Goal: Task Accomplishment & Management: Manage account settings

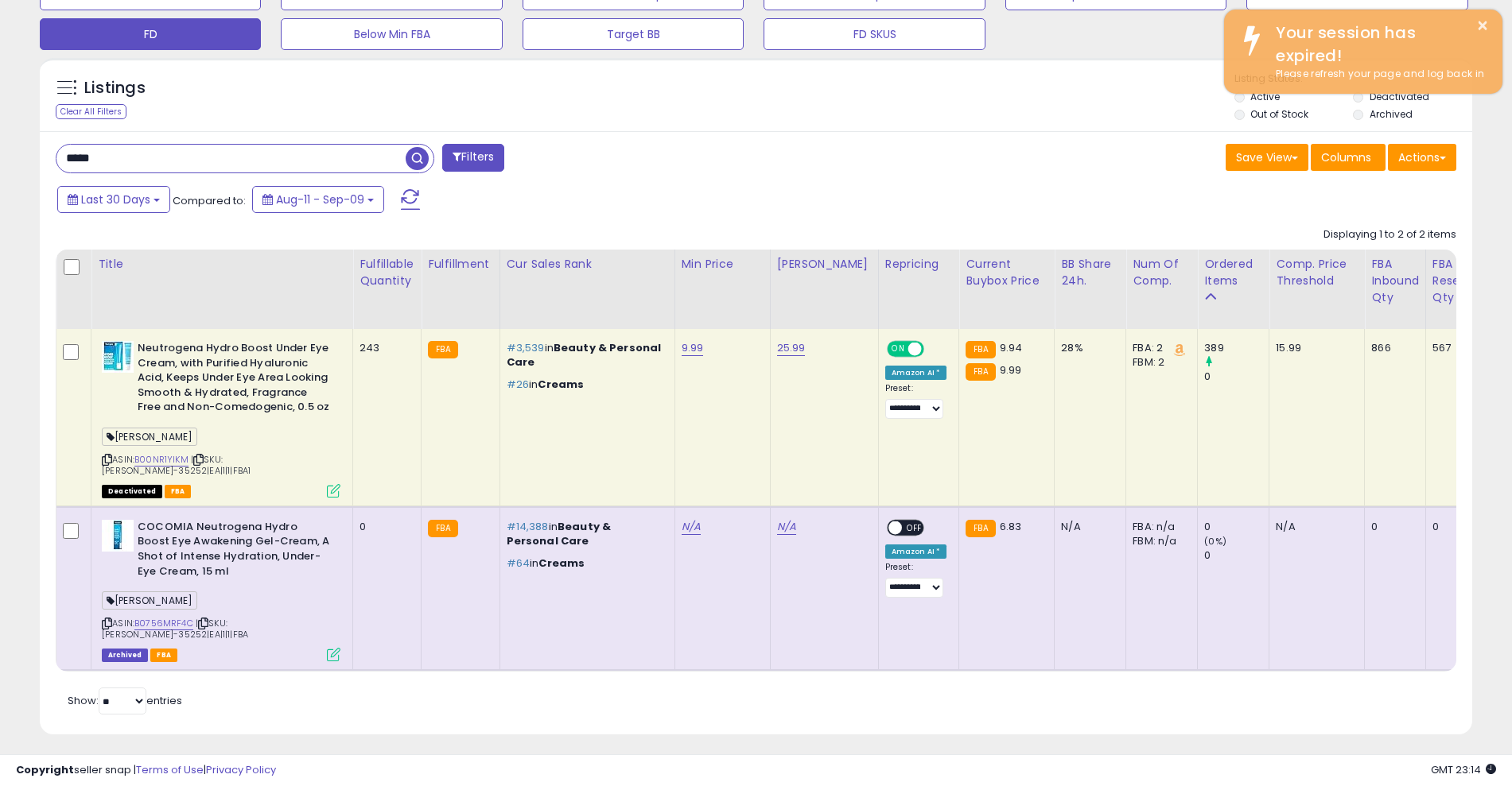
scroll to position [326, 832]
click at [126, 159] on input "*****" at bounding box center [232, 158] width 350 height 27
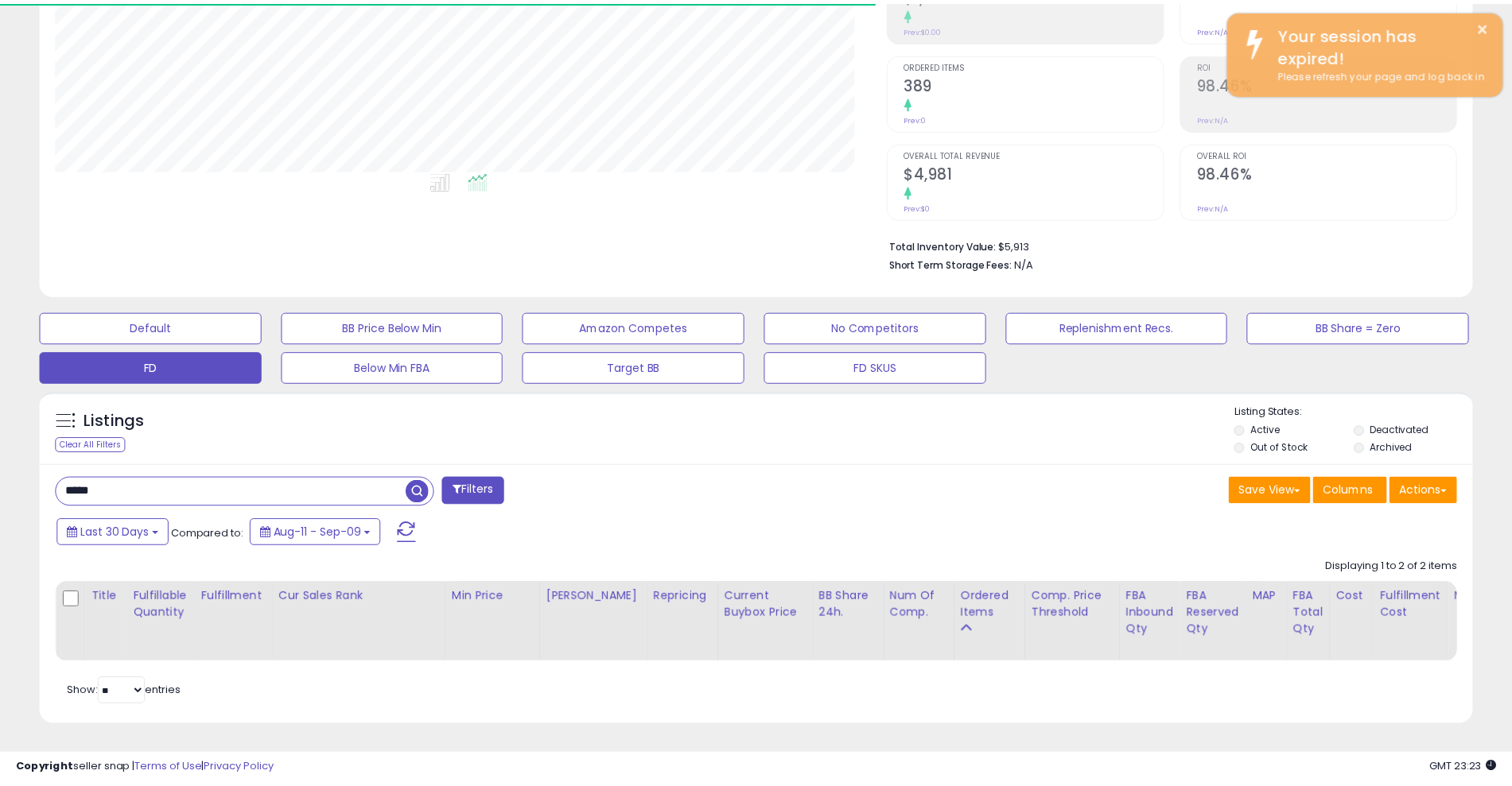
scroll to position [794838, 794575]
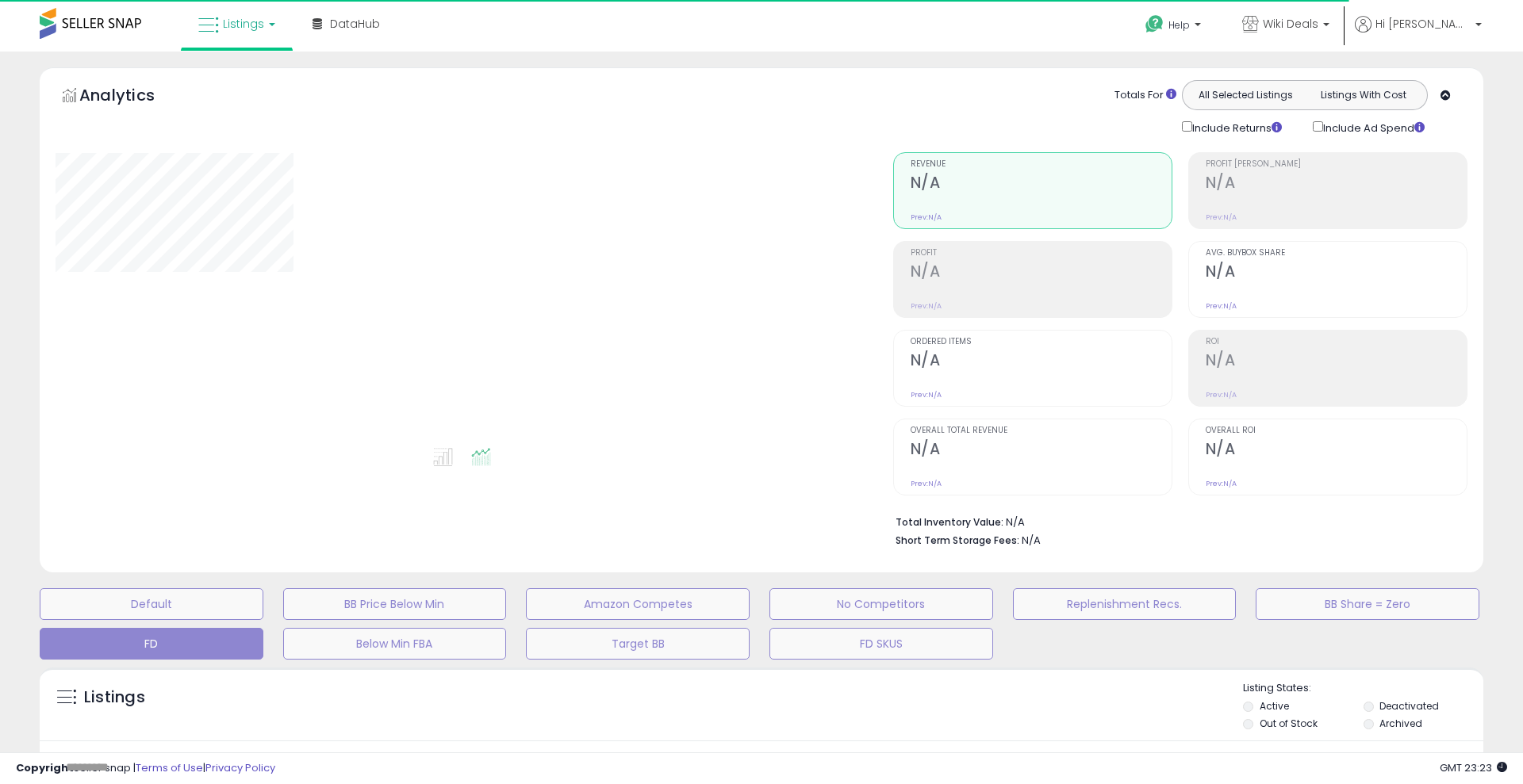
type input "*****"
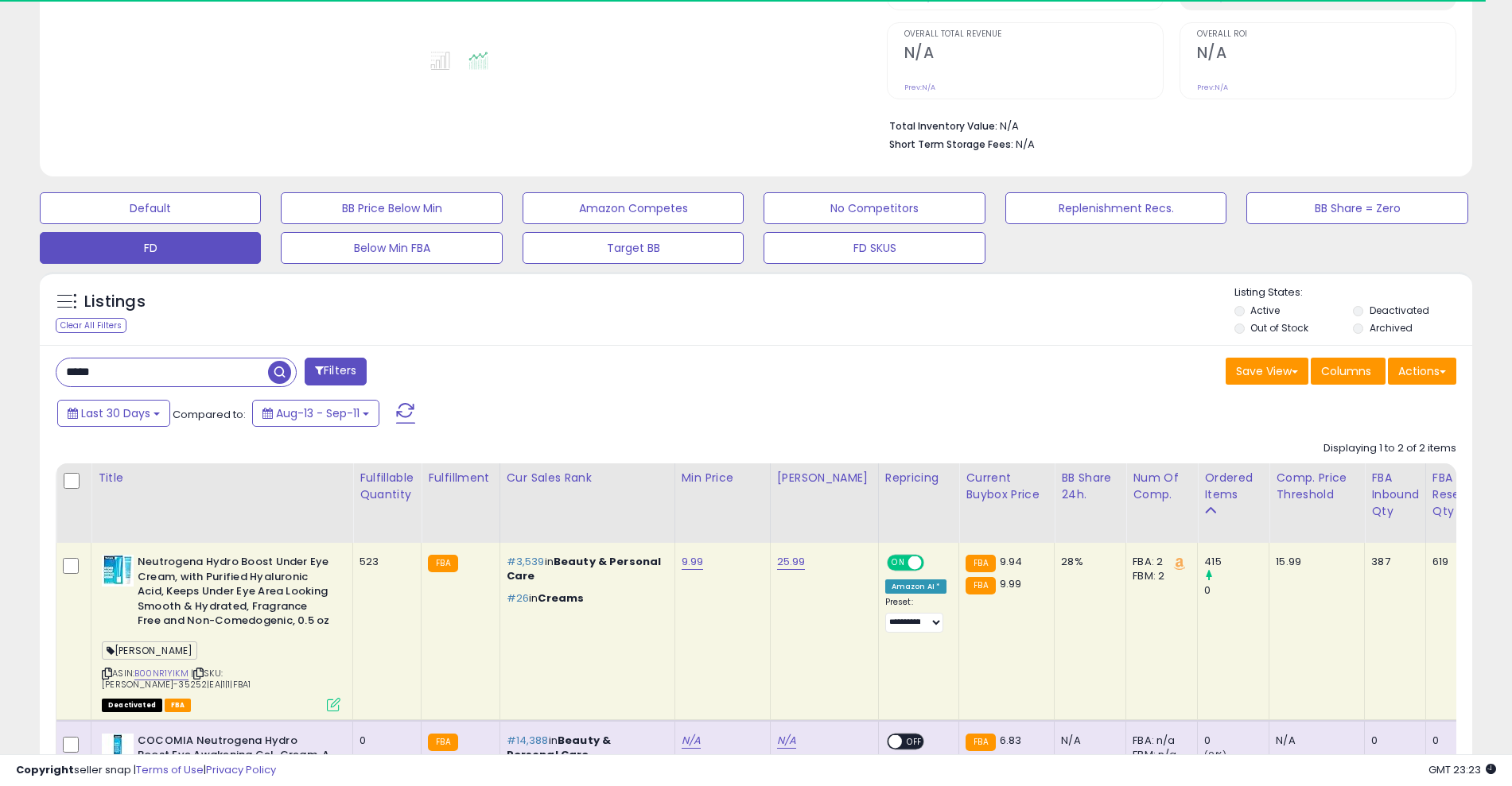
scroll to position [477, 0]
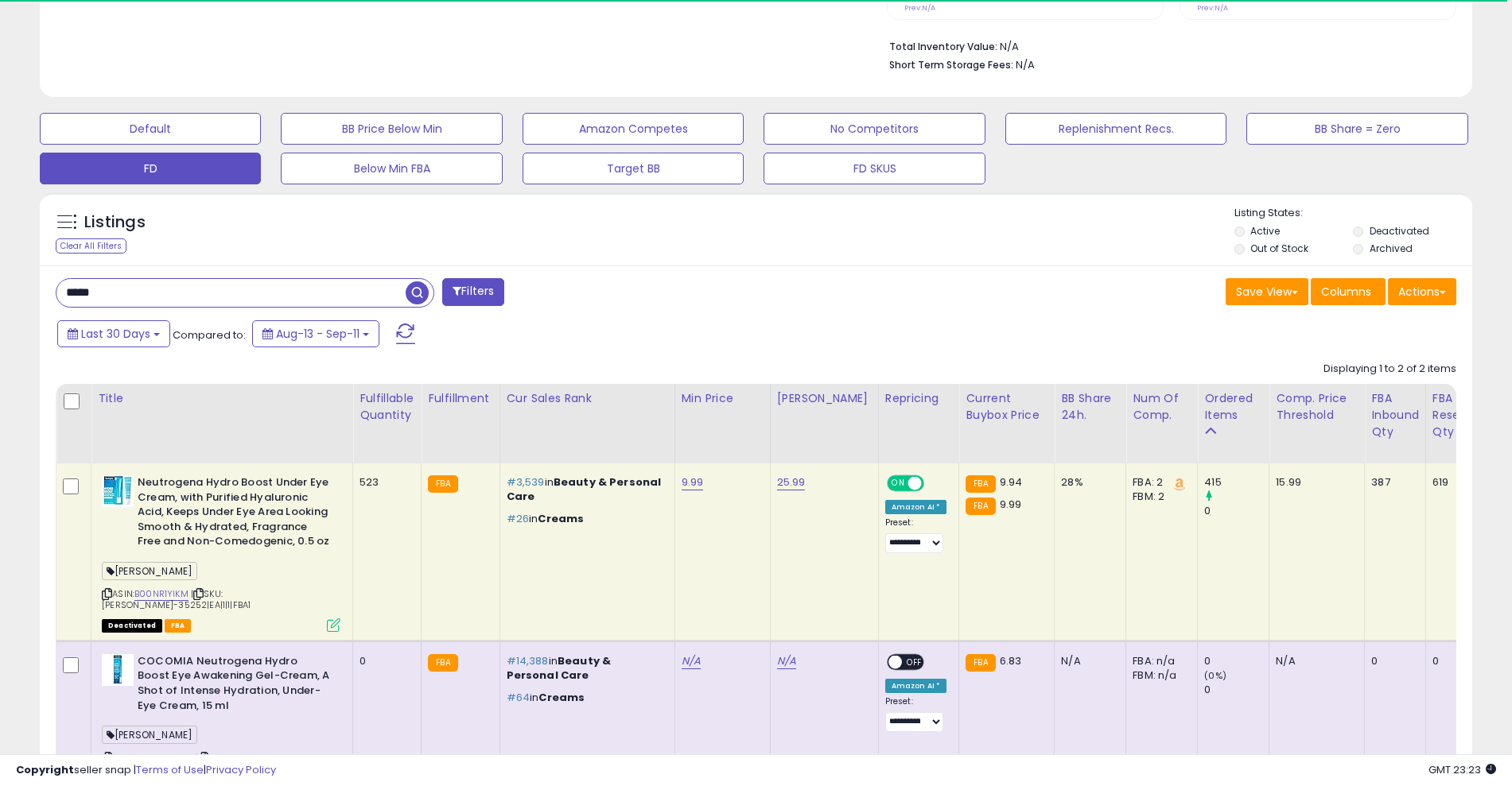
drag, startPoint x: 103, startPoint y: 289, endPoint x: 43, endPoint y: 298, distance: 60.7
click at [43, 298] on div "***** Filters Save View Save As New View Update Current View" at bounding box center [756, 568] width 1433 height 605
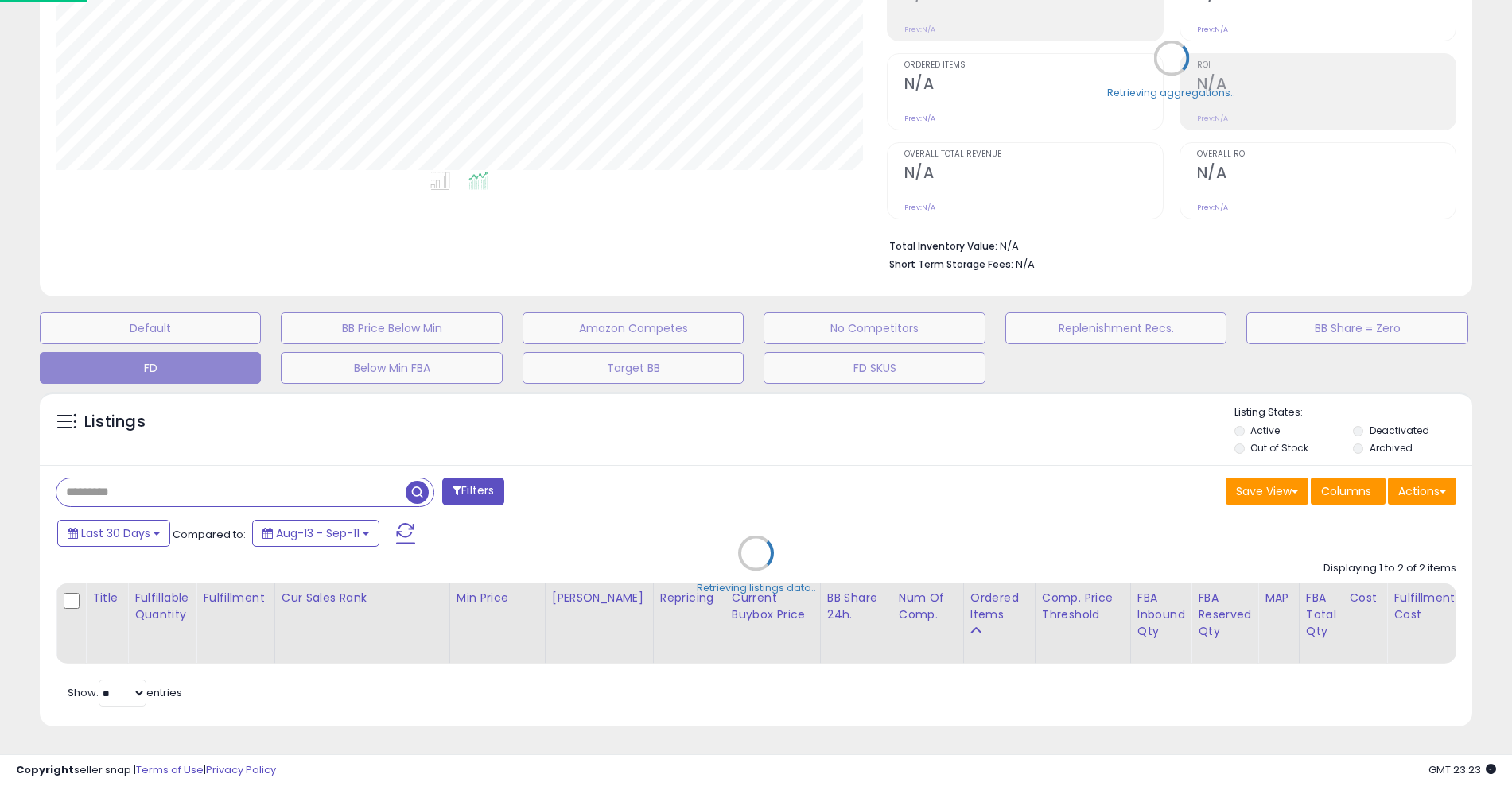
scroll to position [326, 840]
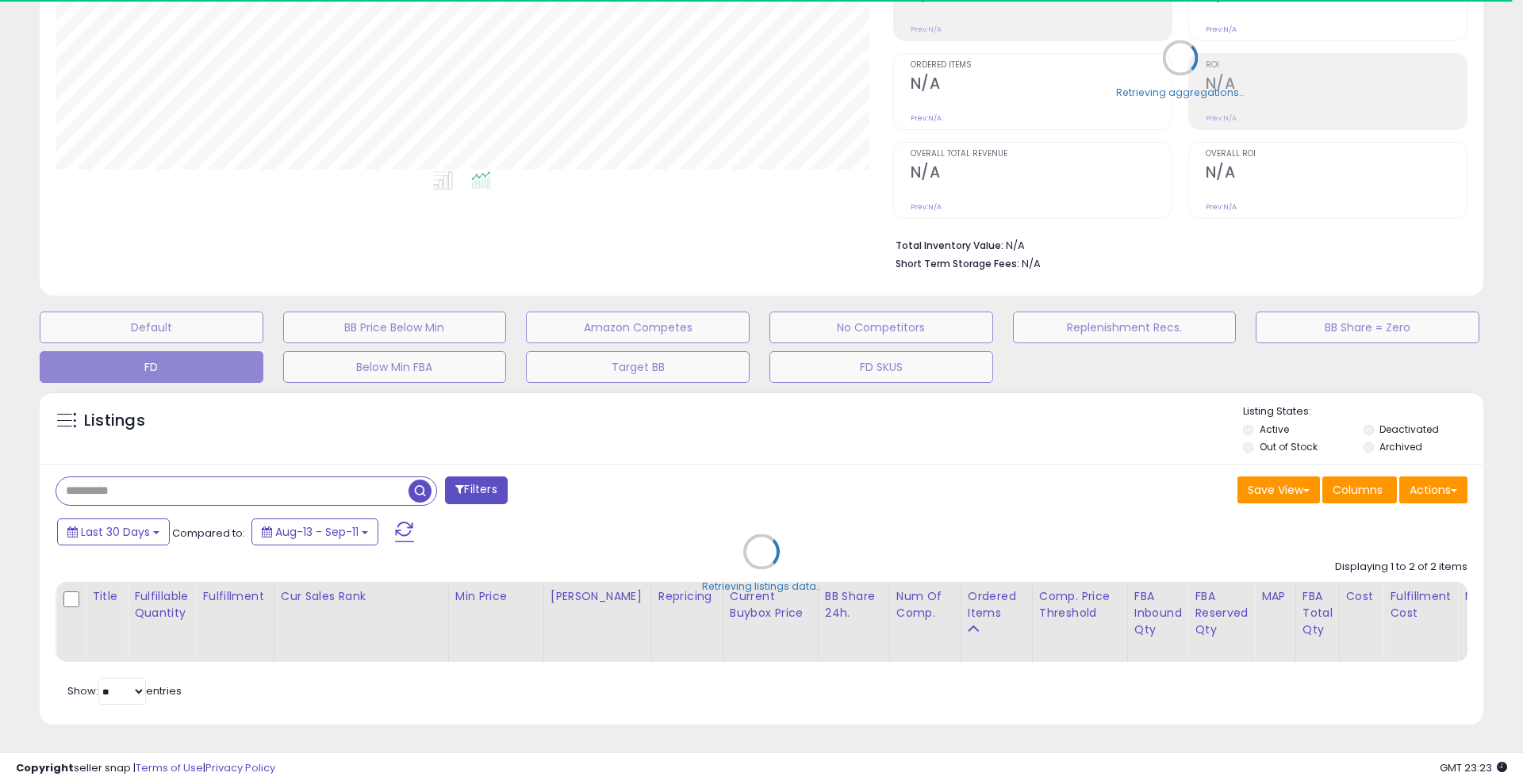
click at [1367, 433] on div "Retrieving listings data.." at bounding box center [761, 564] width 1467 height 362
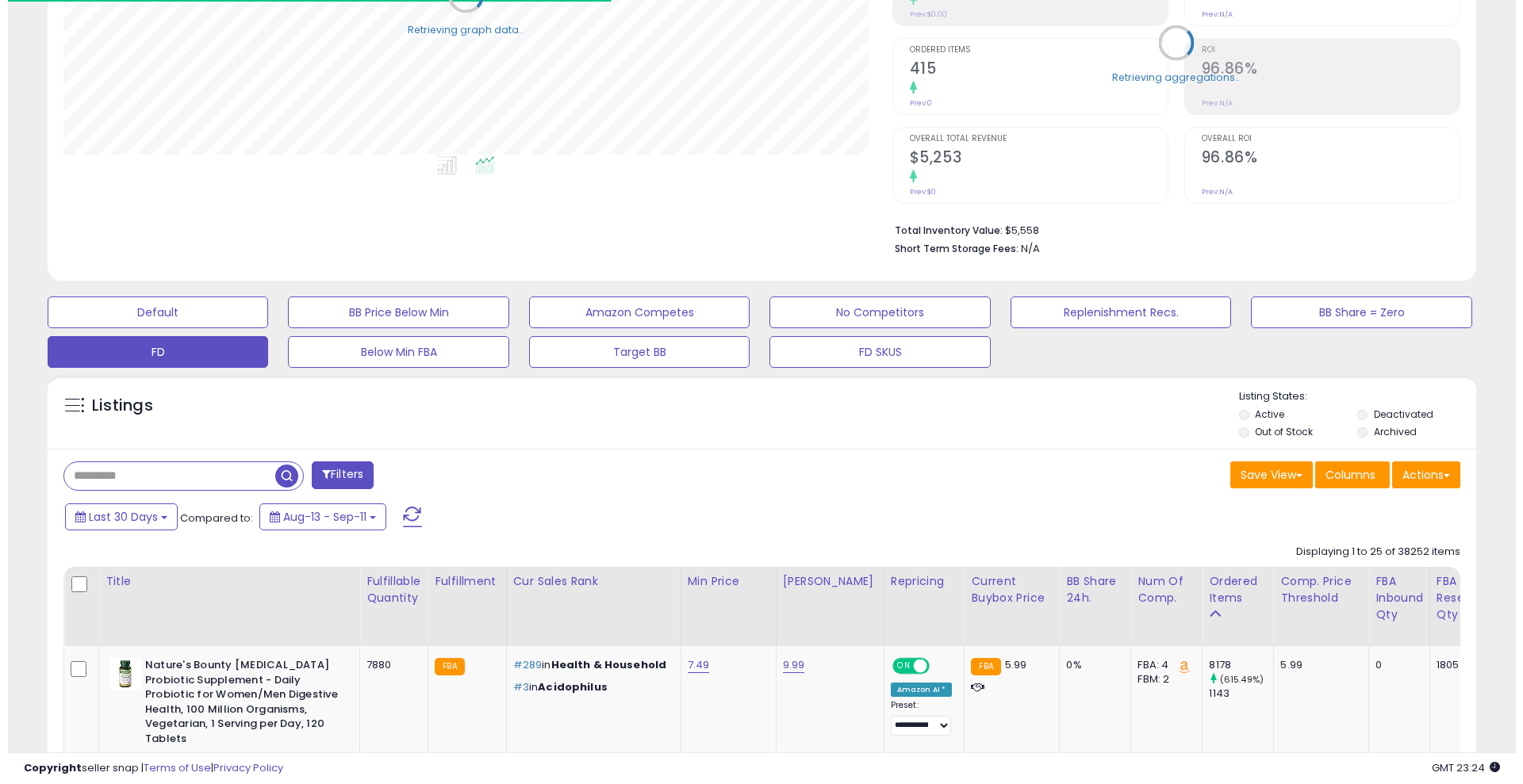
scroll to position [792815, 792431]
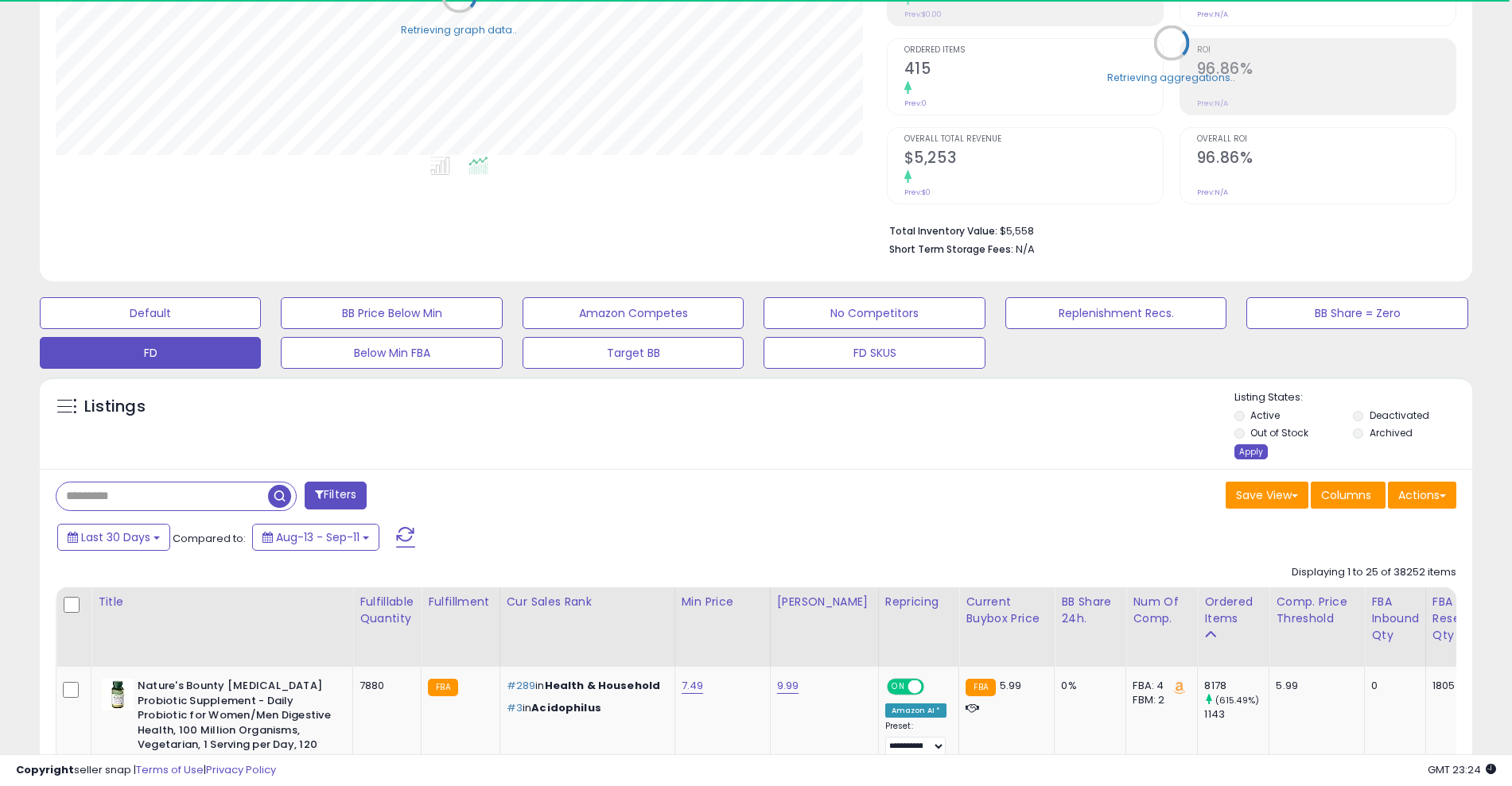
click at [1246, 447] on div "Apply" at bounding box center [1250, 453] width 33 height 15
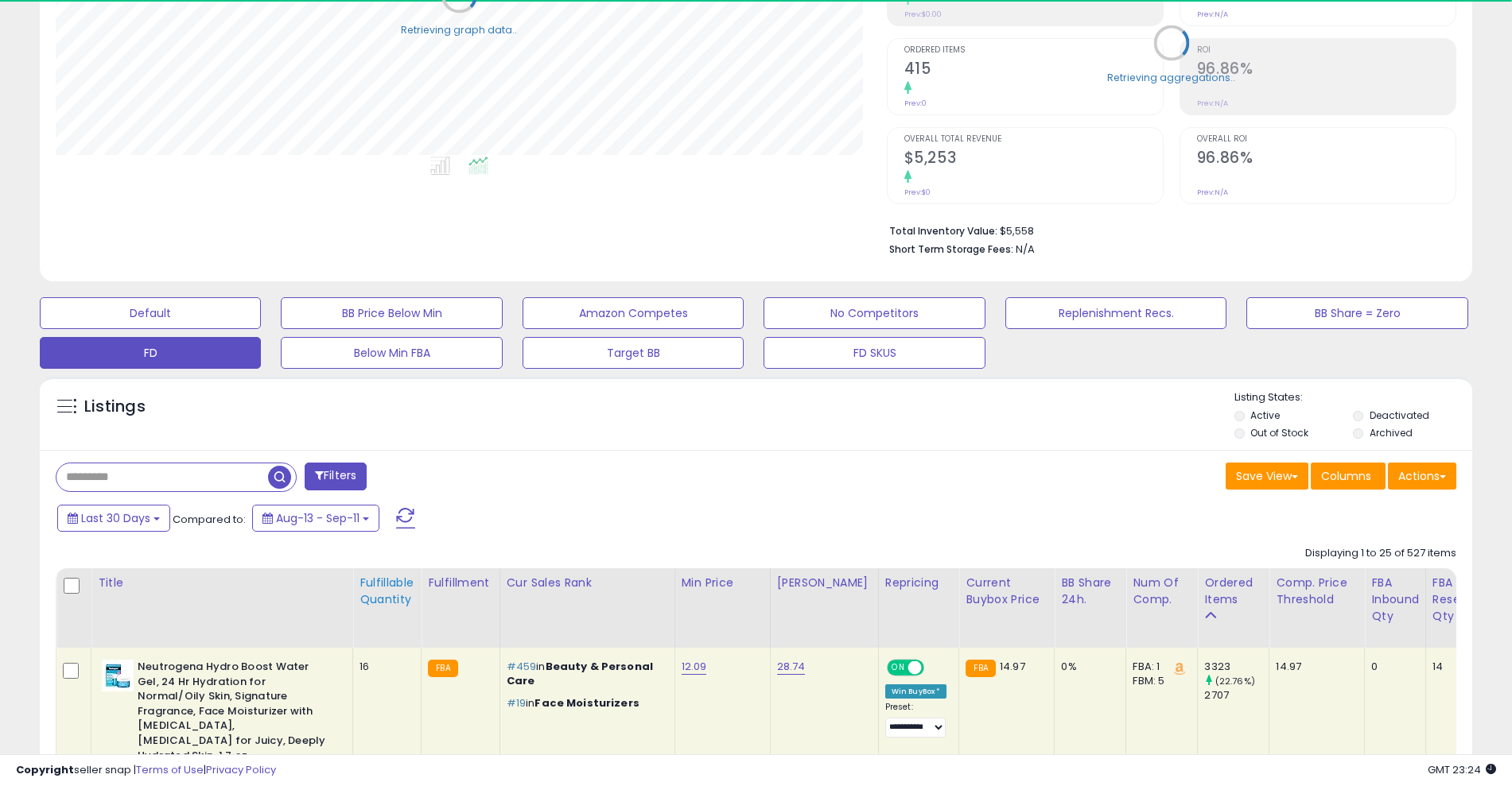
click at [382, 599] on div "Fulfillable Quantity" at bounding box center [387, 591] width 55 height 33
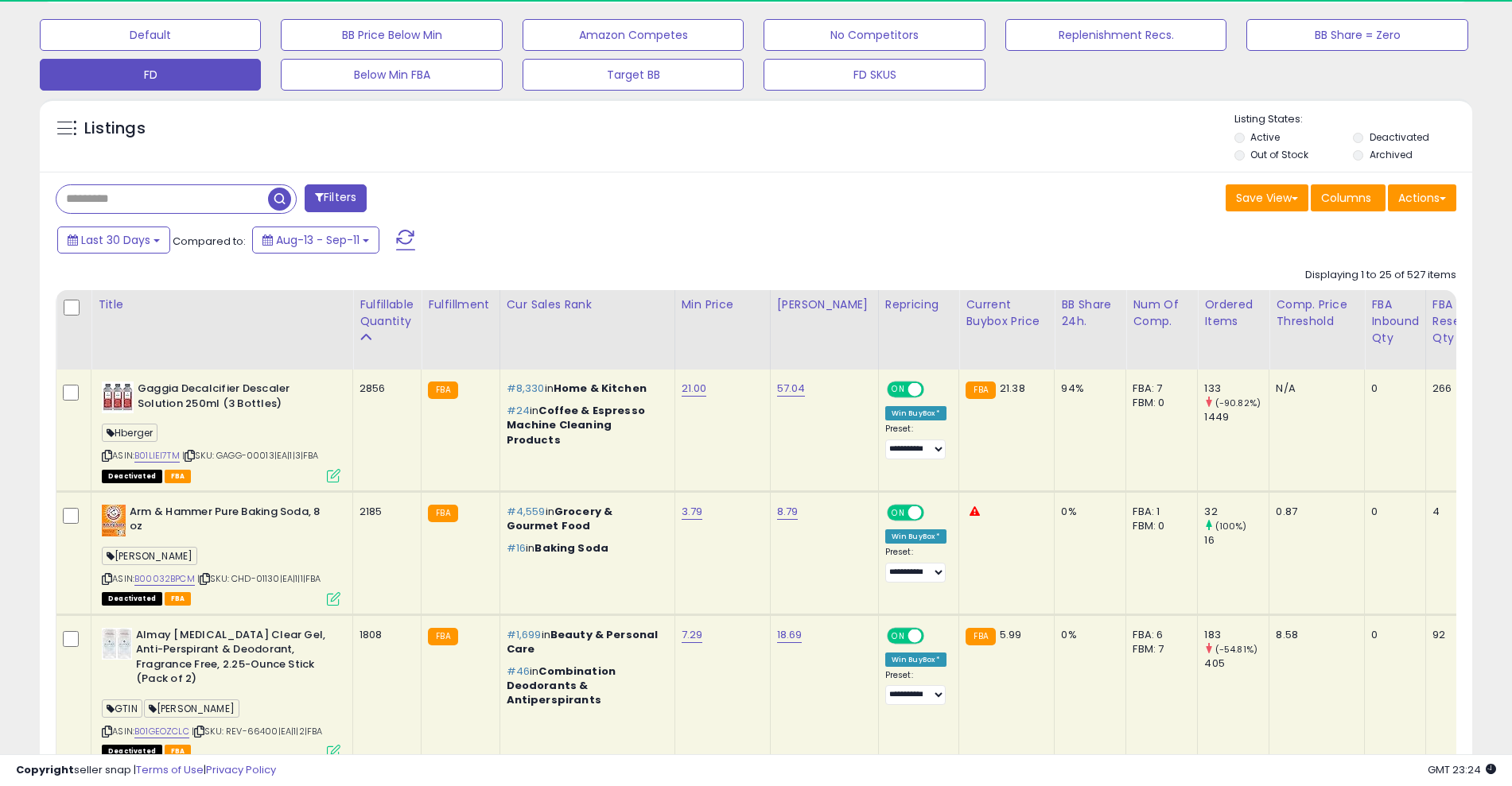
scroll to position [610, 0]
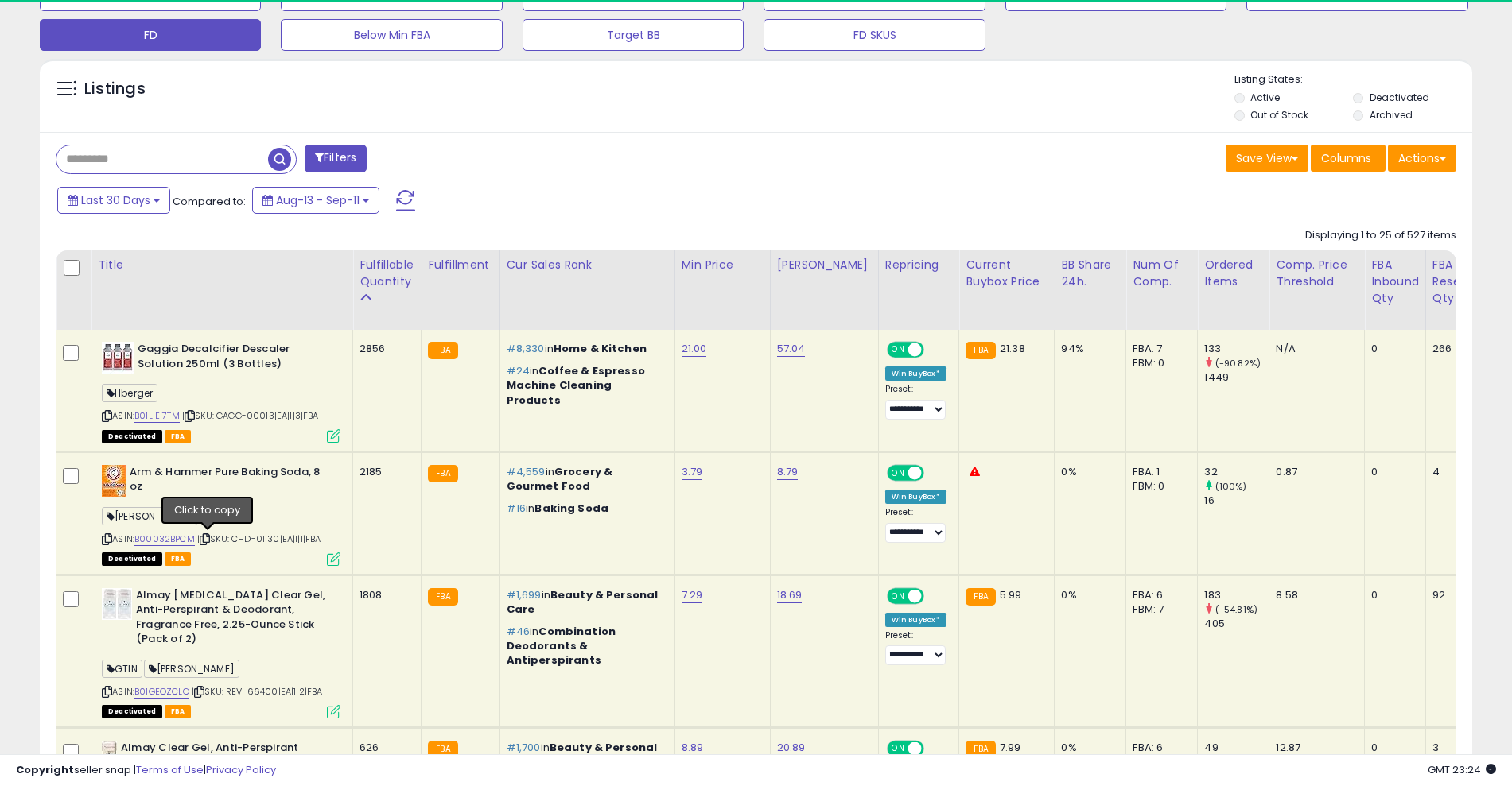
click at [206, 535] on icon at bounding box center [204, 538] width 10 height 9
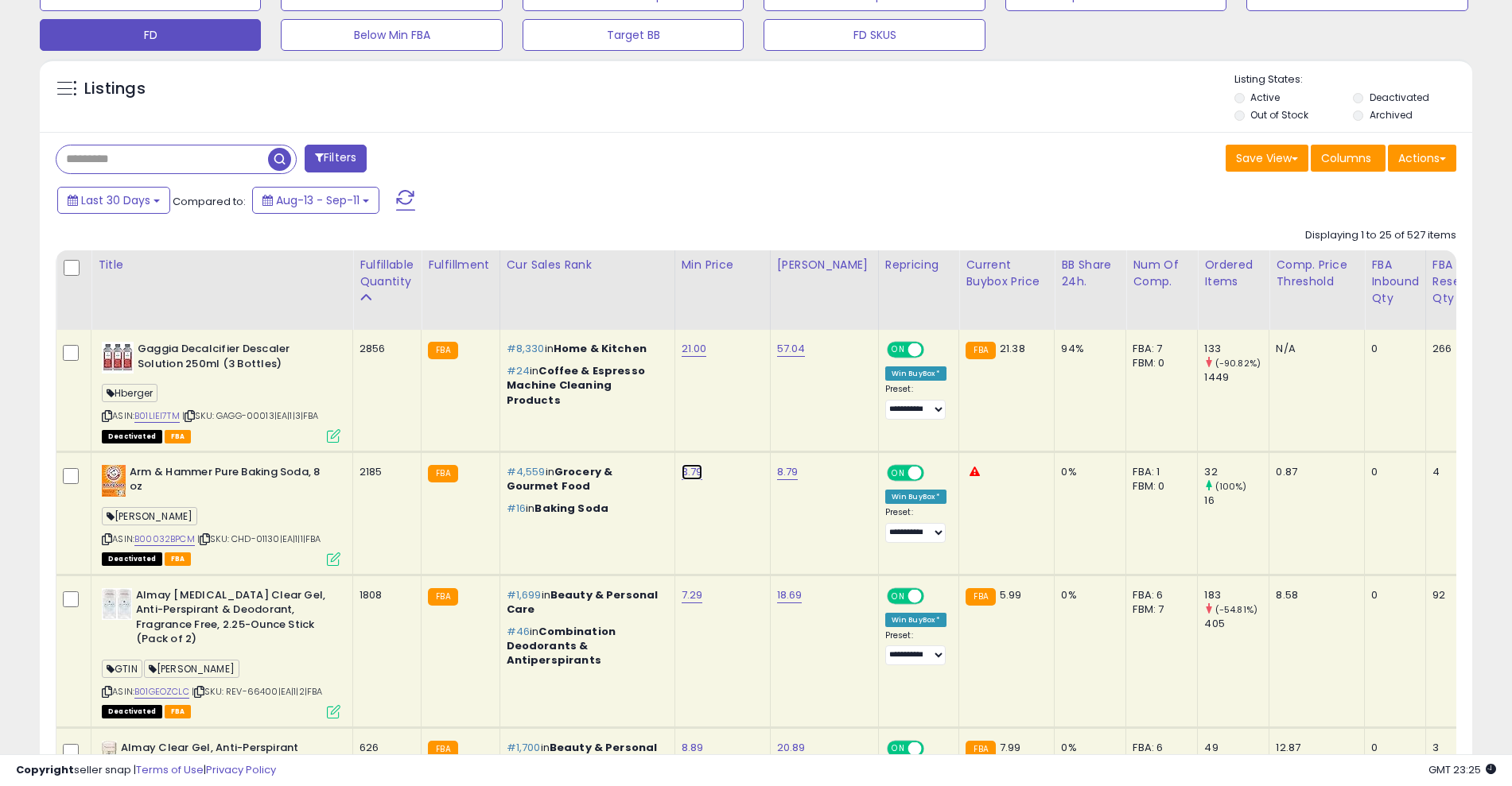
click at [685, 474] on link "3.79" at bounding box center [692, 472] width 22 height 16
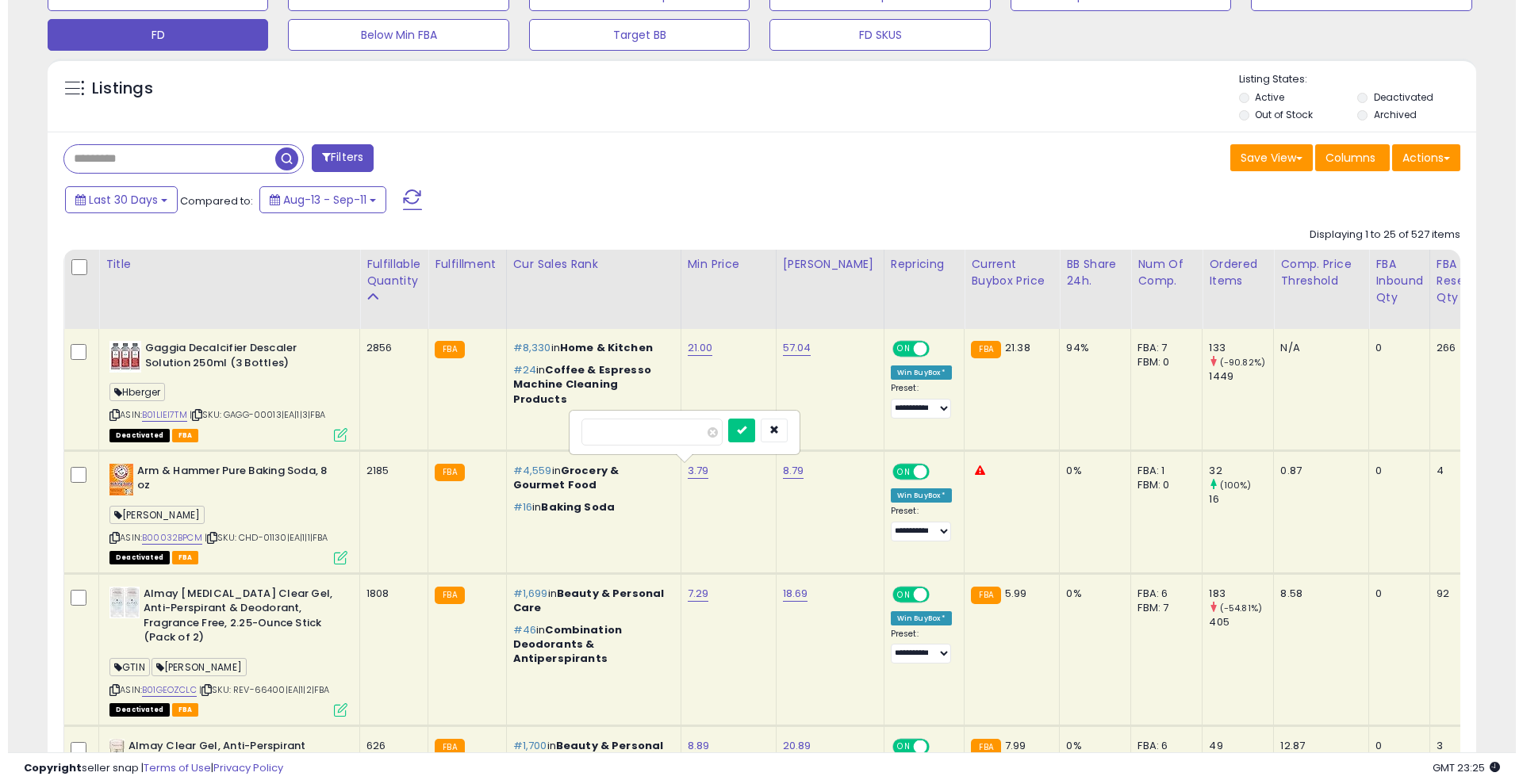
scroll to position [325, 829]
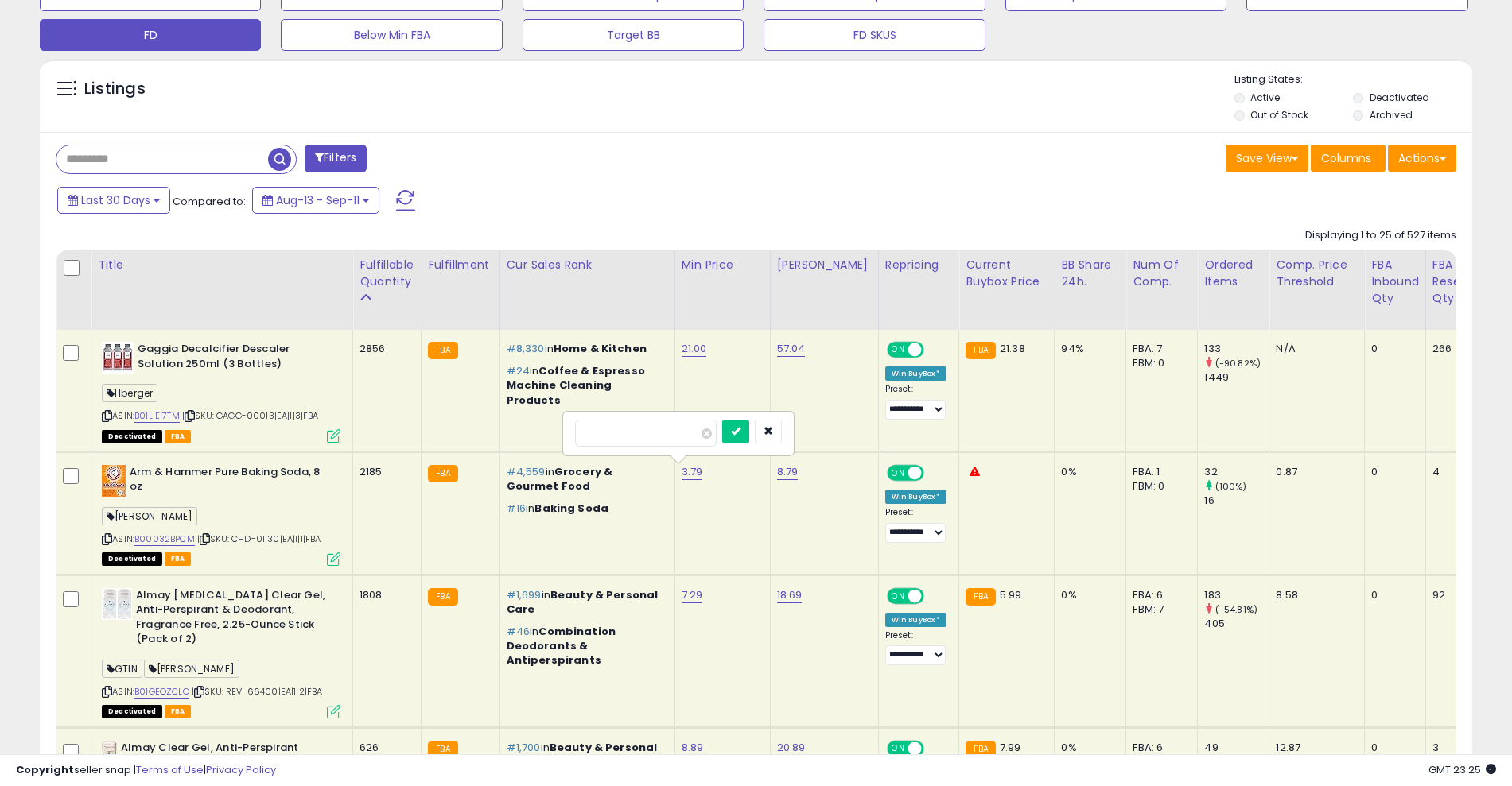
type input "****"
click button "submit" at bounding box center [735, 431] width 27 height 24
click at [349, 158] on button "Filters" at bounding box center [335, 158] width 62 height 27
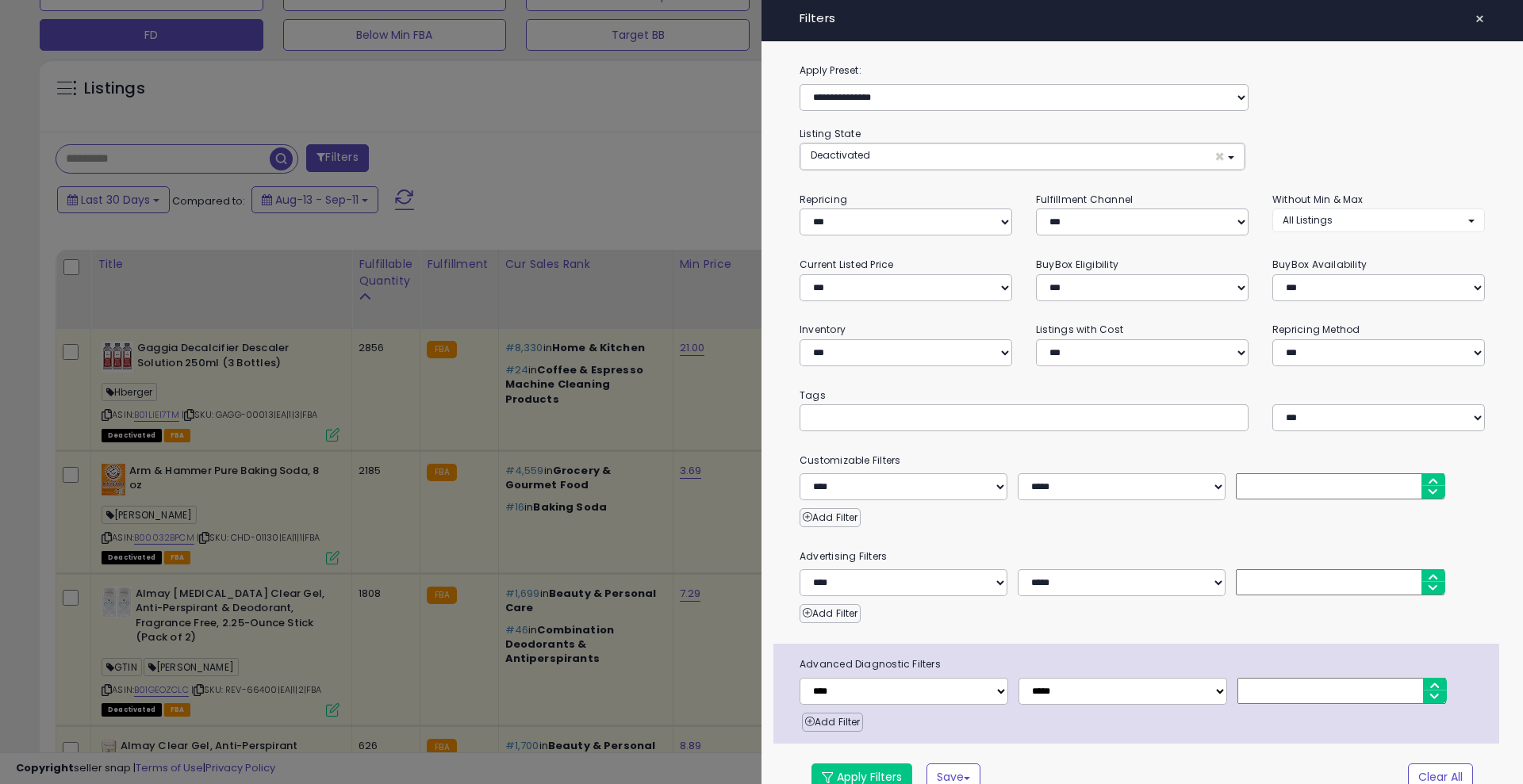
scroll to position [325, 838]
click at [840, 417] on input "text" at bounding box center [928, 416] width 238 height 16
type input "*****"
click at [881, 765] on button "Apply Filters" at bounding box center [861, 777] width 101 height 27
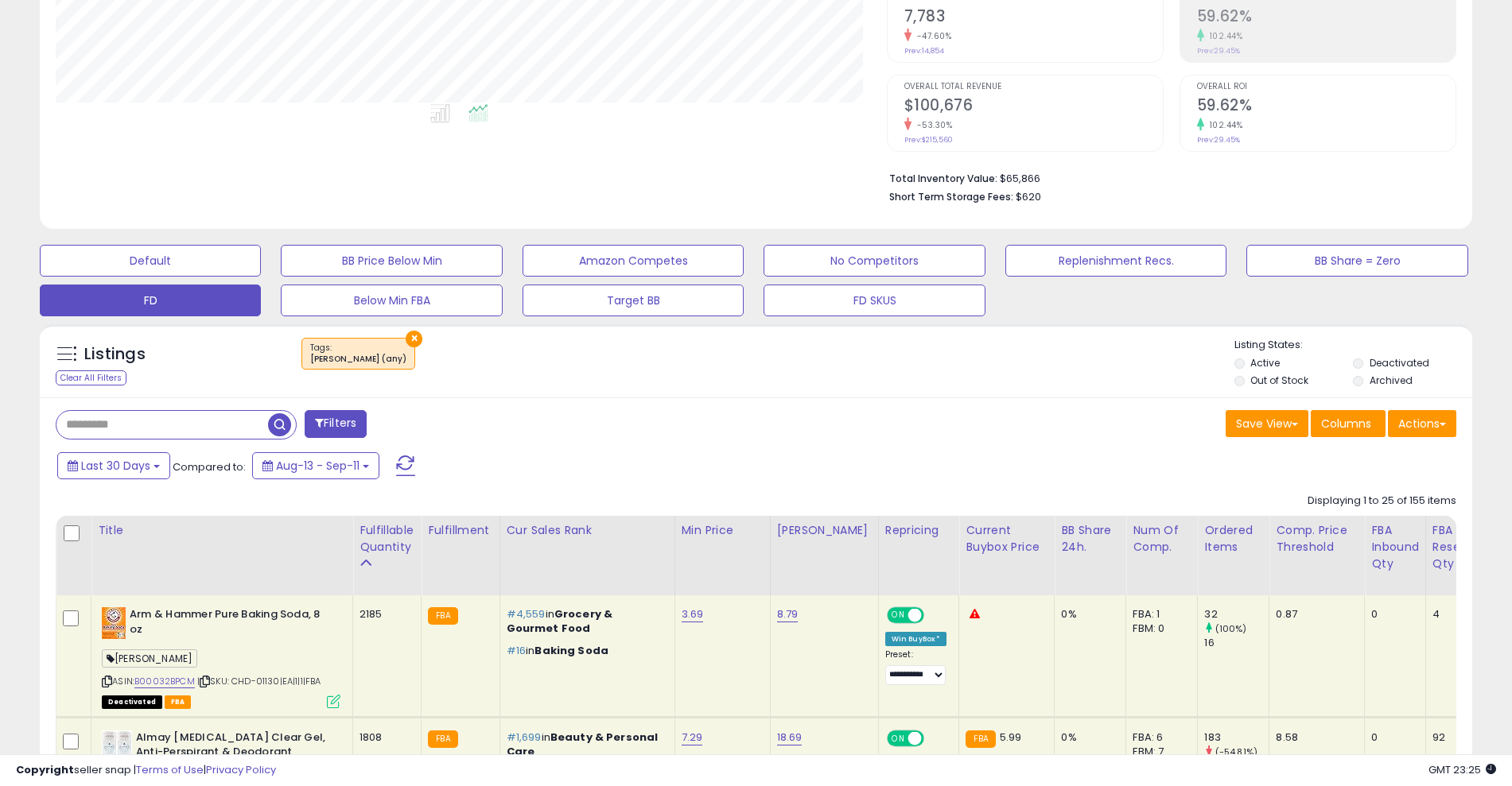
scroll to position [390, 0]
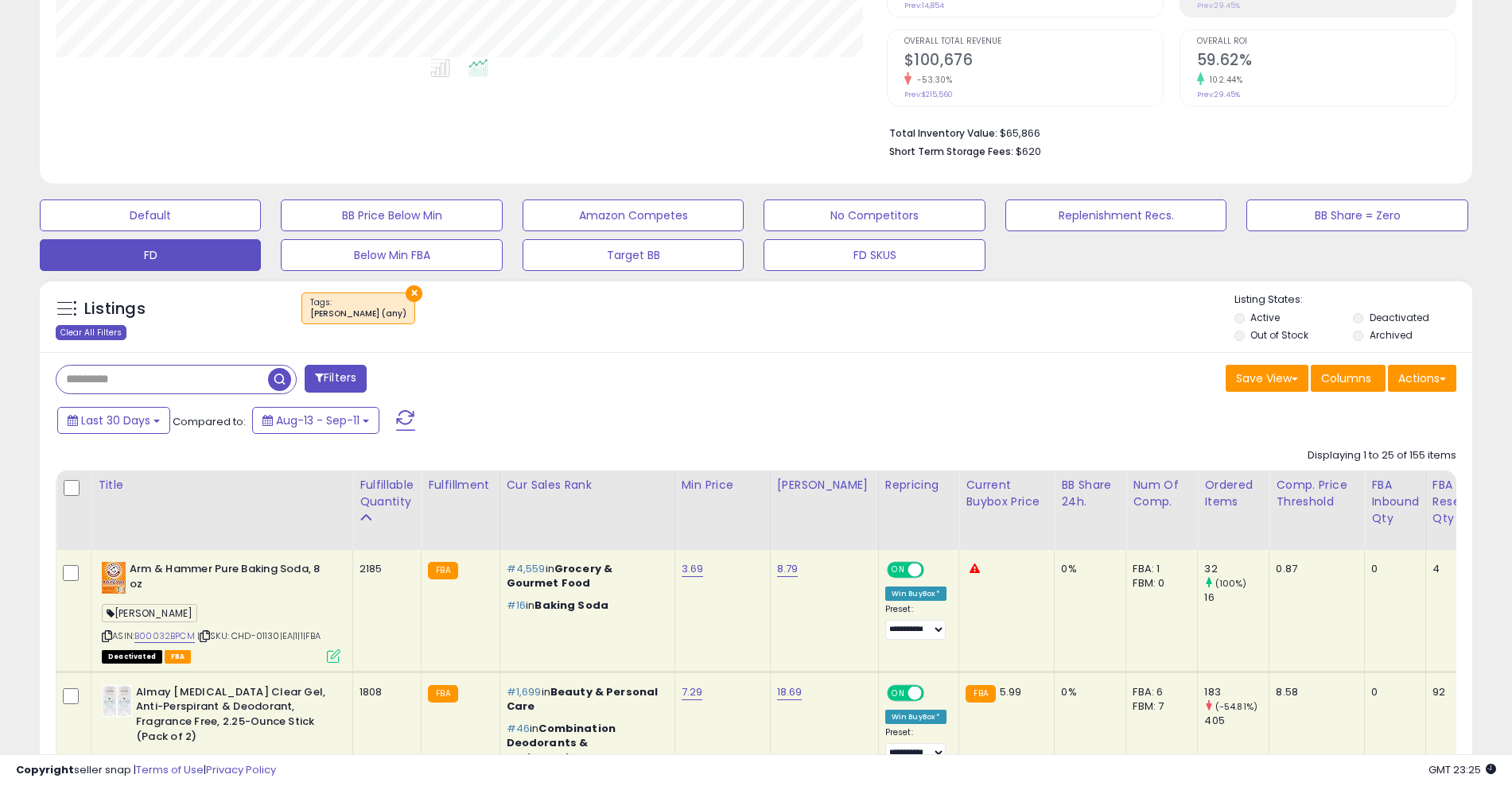
click at [84, 339] on div "Clear All Filters" at bounding box center [91, 333] width 71 height 15
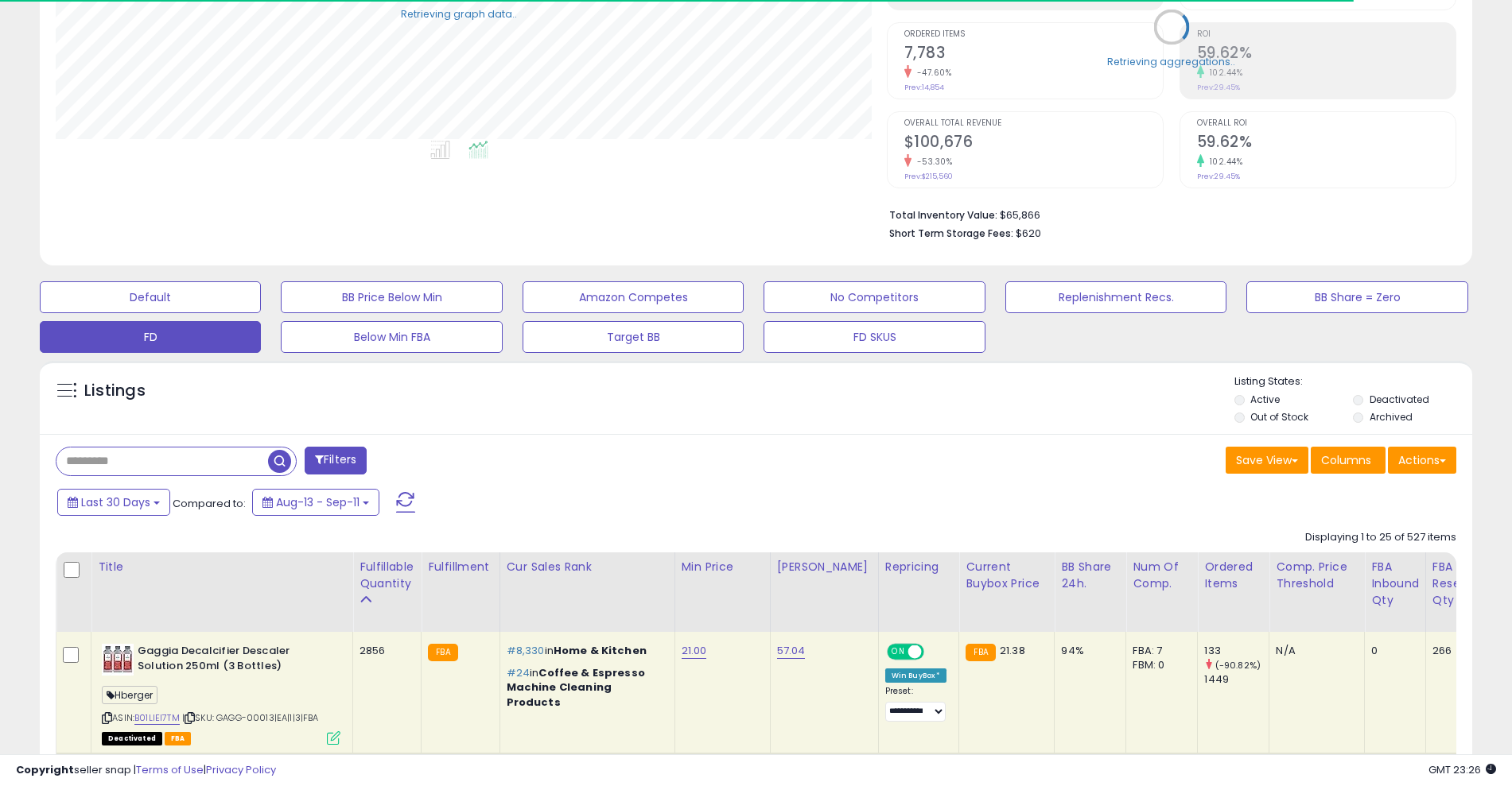
scroll to position [794838, 794575]
